Goal: Download file/media

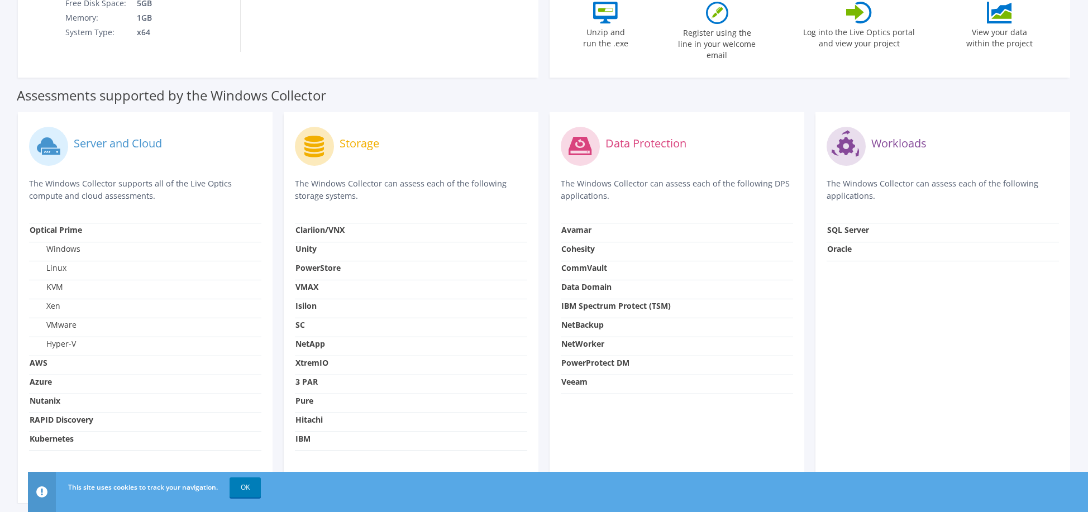
scroll to position [318, 0]
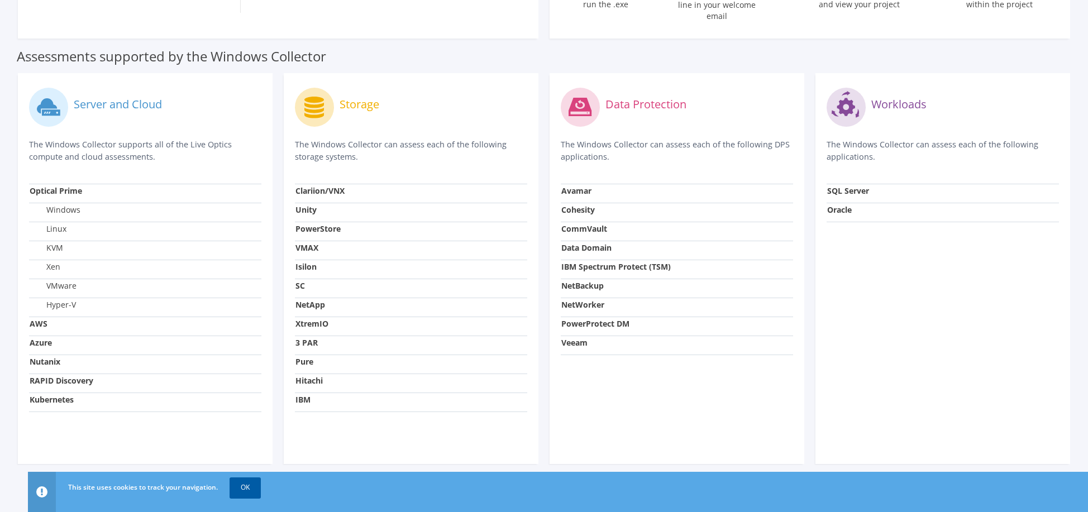
click at [239, 485] on link "OK" at bounding box center [245, 488] width 31 height 20
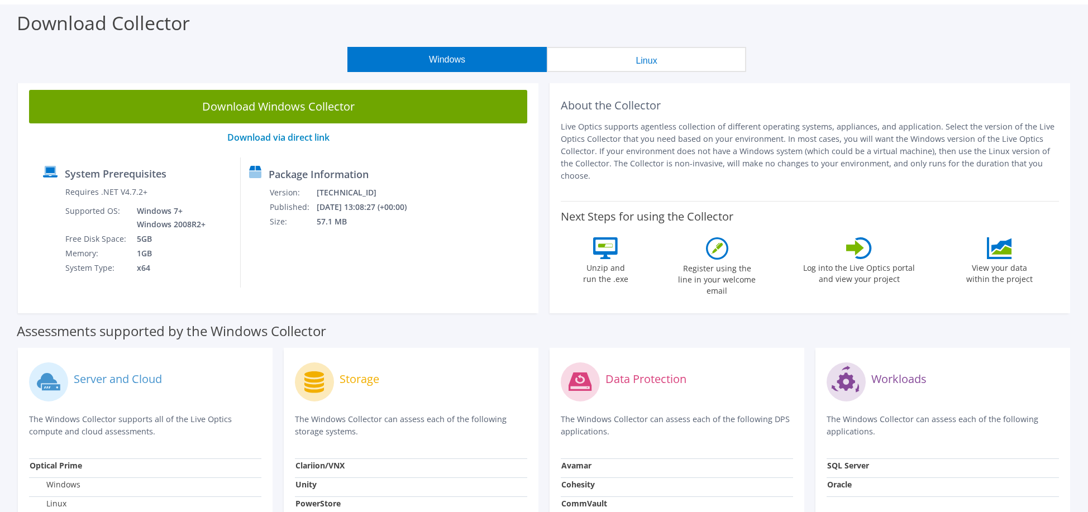
scroll to position [0, 0]
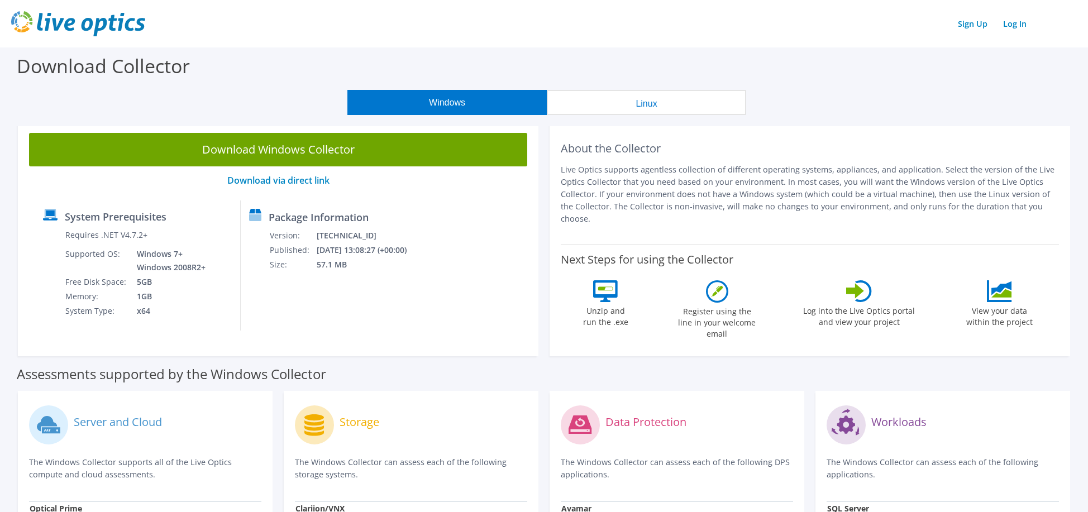
click at [645, 111] on button "Linux" at bounding box center [646, 102] width 199 height 25
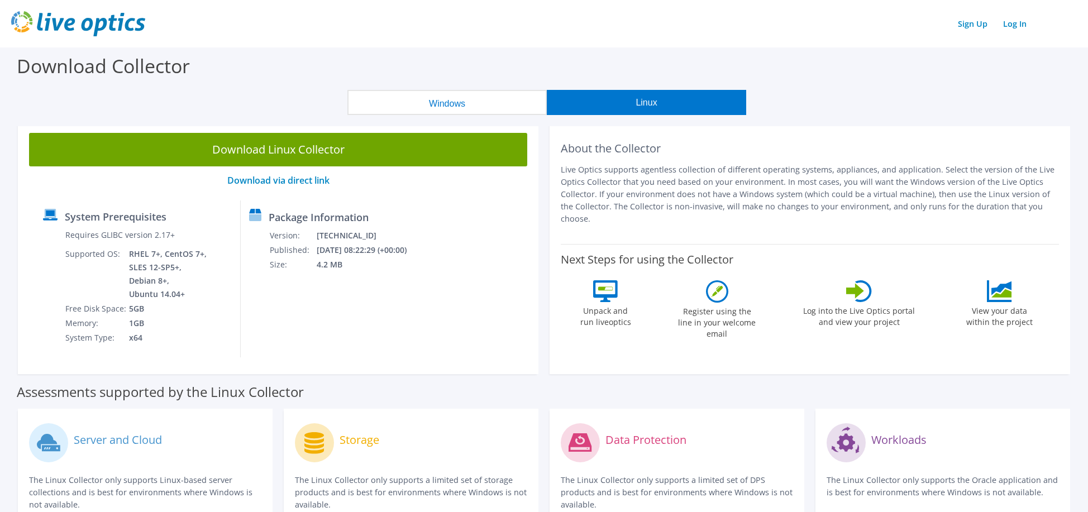
click at [480, 108] on button "Windows" at bounding box center [446, 102] width 199 height 25
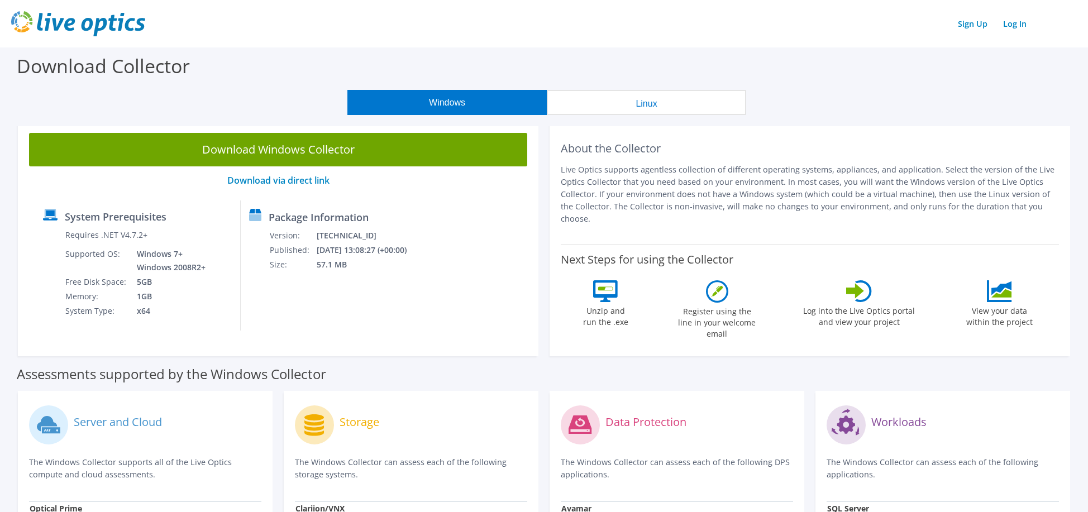
click at [651, 106] on button "Linux" at bounding box center [646, 102] width 199 height 25
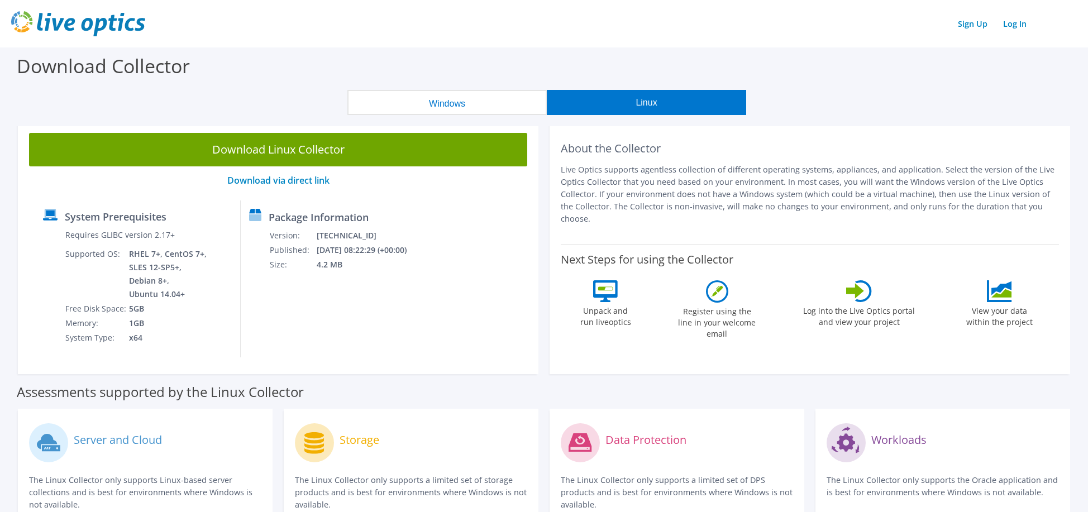
click at [473, 107] on button "Windows" at bounding box center [446, 102] width 199 height 25
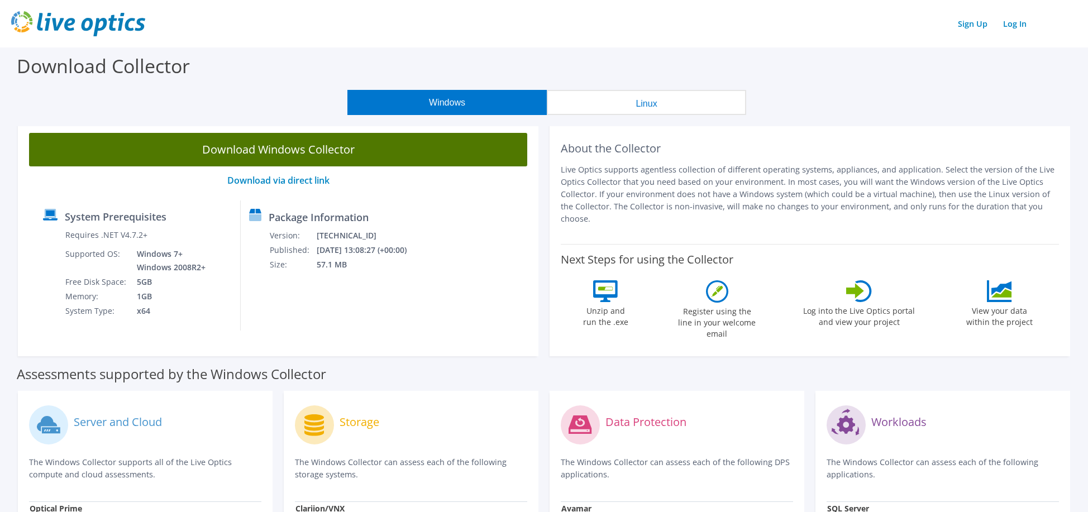
click at [273, 149] on link "Download Windows Collector" at bounding box center [278, 150] width 498 height 34
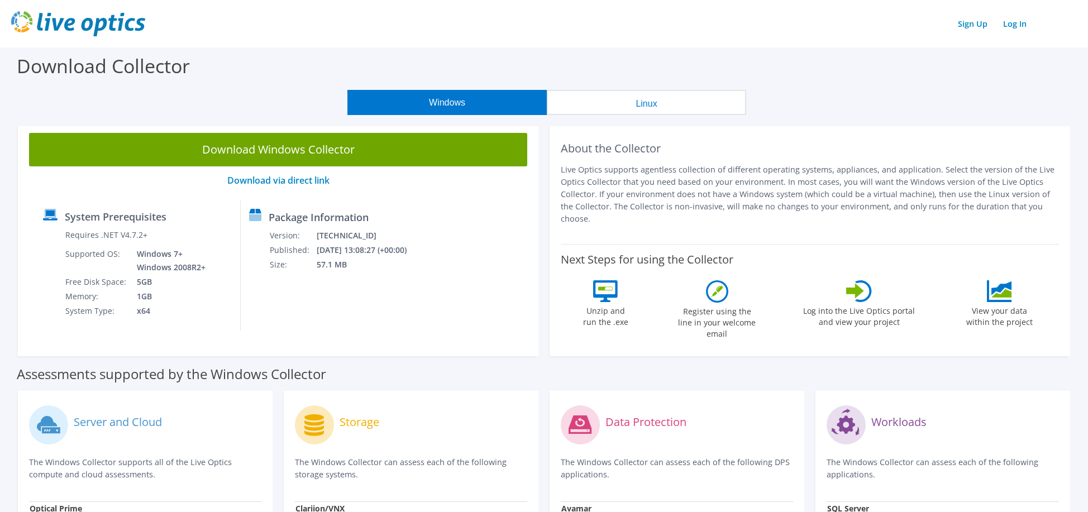
click at [613, 145] on h2 "About the Collector" at bounding box center [810, 148] width 498 height 13
click at [90, 26] on img at bounding box center [78, 23] width 134 height 25
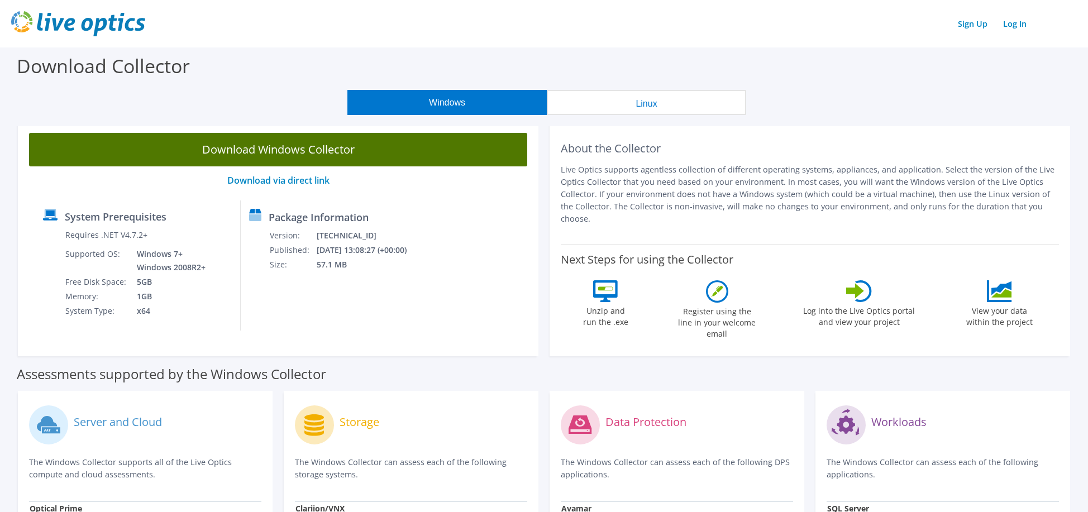
click at [323, 152] on link "Download Windows Collector" at bounding box center [278, 150] width 498 height 34
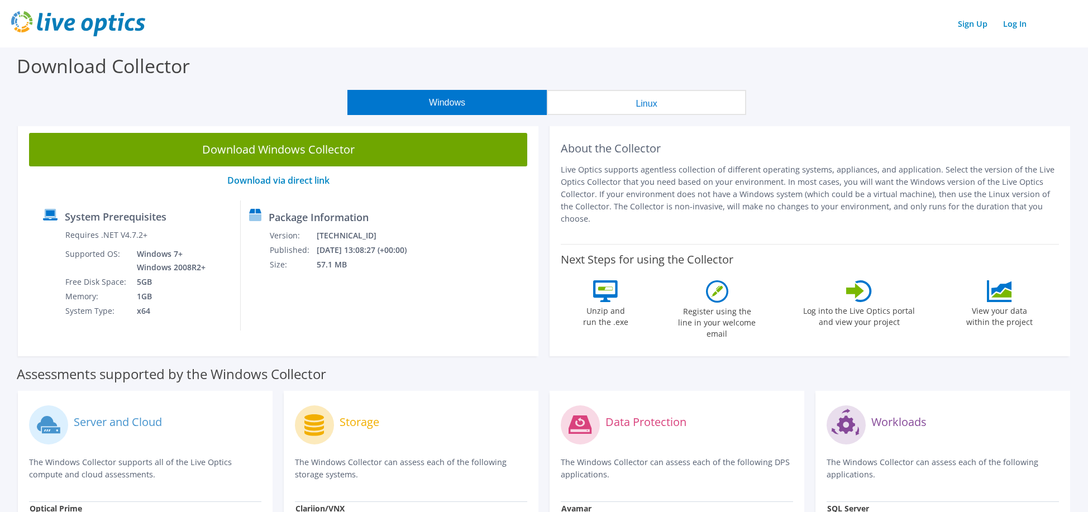
click at [294, 65] on div "Download Collector" at bounding box center [544, 68] width 1077 height 42
